Goal: Find specific page/section: Find specific page/section

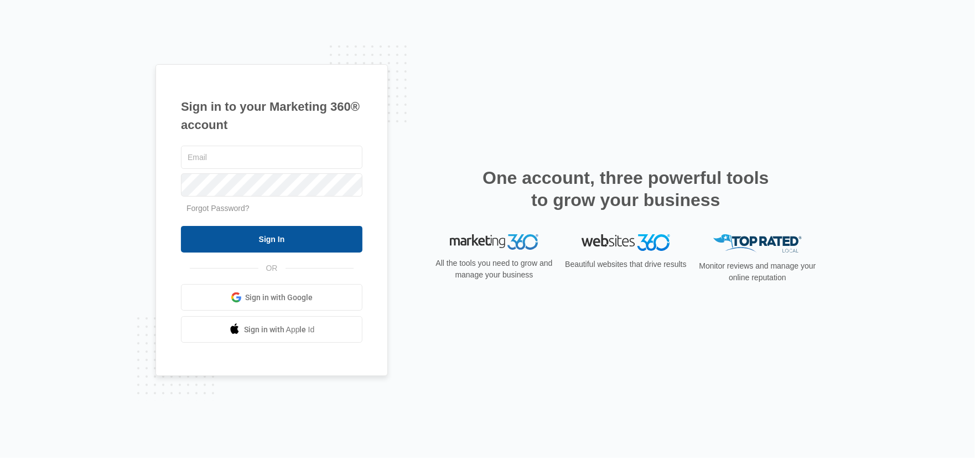
type input "[EMAIL_ADDRESS][DOMAIN_NAME]"
click at [315, 232] on input "Sign In" at bounding box center [272, 239] width 182 height 27
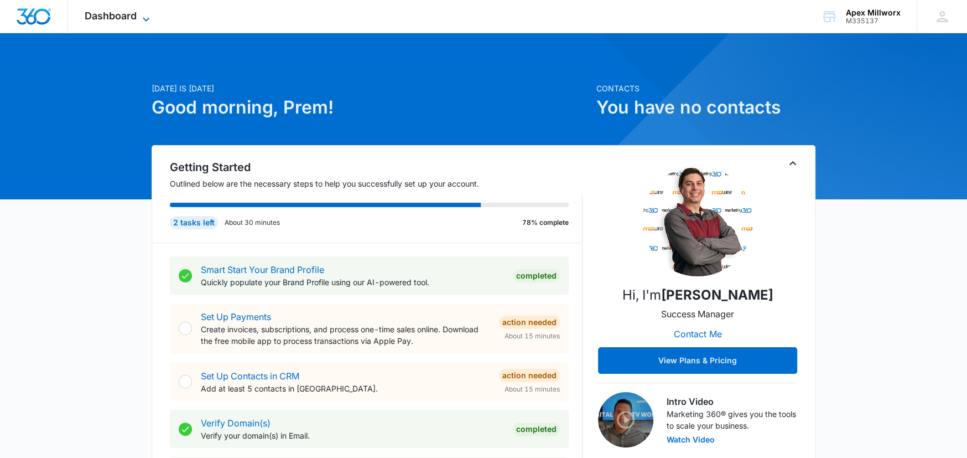
click at [144, 13] on icon at bounding box center [145, 19] width 13 height 13
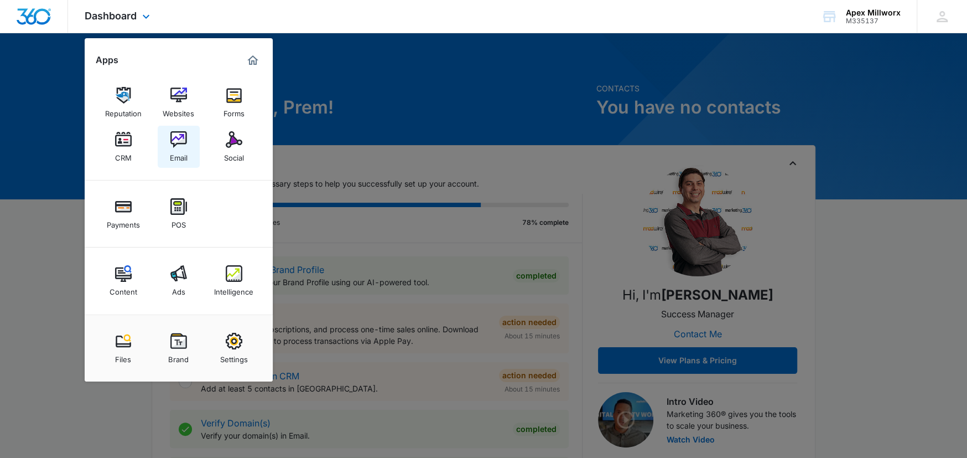
click at [179, 163] on link "Email" at bounding box center [179, 147] width 42 height 42
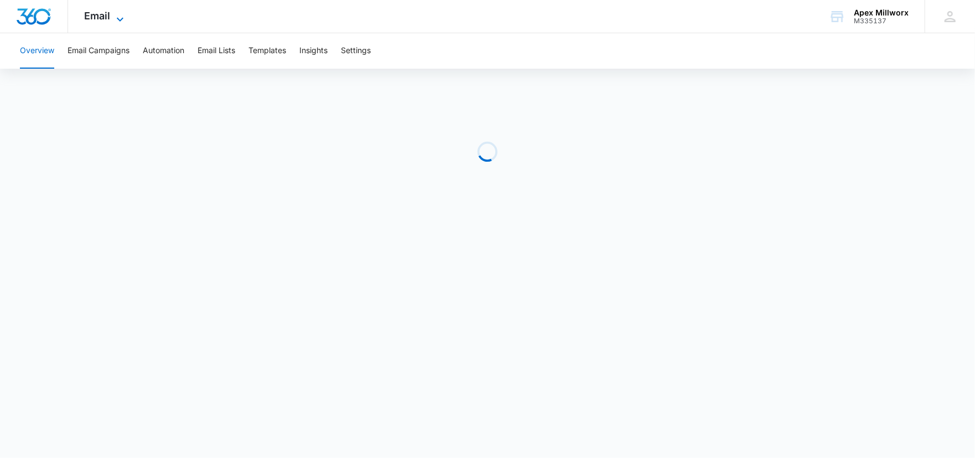
click at [107, 19] on span "Email" at bounding box center [98, 16] width 26 height 12
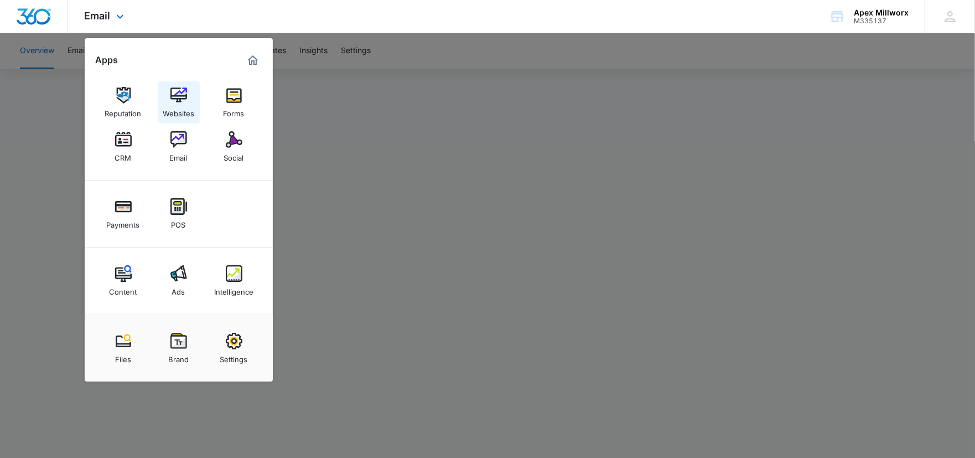
click at [180, 106] on div "Websites" at bounding box center [179, 110] width 32 height 14
